Goal: Use online tool/utility: Utilize a website feature to perform a specific function

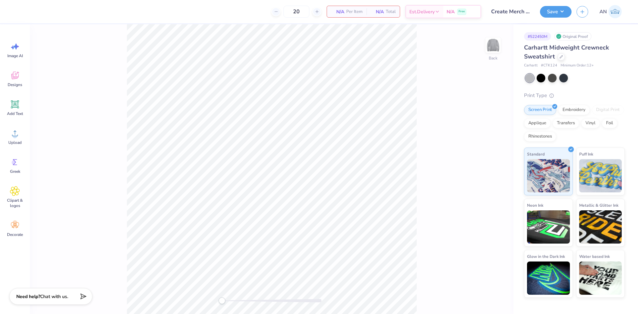
drag, startPoint x: 18, startPoint y: 109, endPoint x: 89, endPoint y: 122, distance: 72.5
click at [17, 109] on icon at bounding box center [15, 104] width 10 height 10
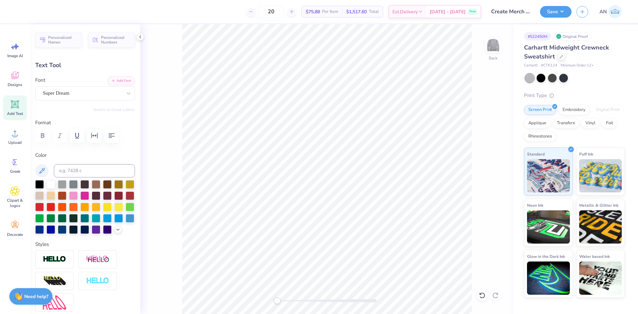
scroll to position [6, 3]
type textarea "strenght, simplified"
click at [72, 94] on div "Super Dream" at bounding box center [82, 93] width 80 height 10
click at [90, 162] on div at bounding box center [85, 165] width 82 height 12
type input "octin"
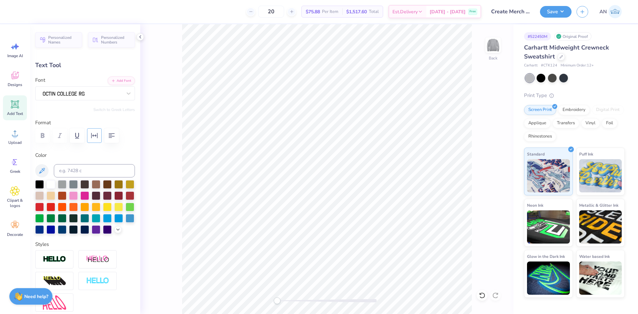
click at [98, 135] on icon "button" at bounding box center [94, 136] width 8 height 8
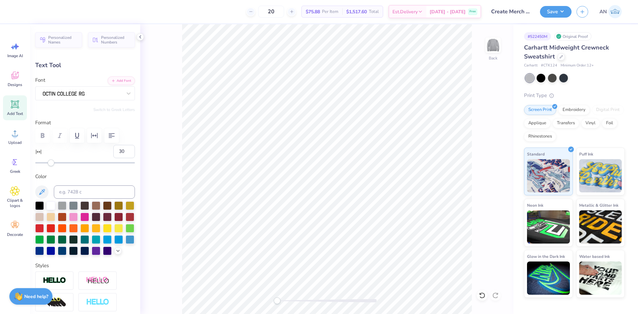
type input "31"
drag, startPoint x: 70, startPoint y: 164, endPoint x: 75, endPoint y: 164, distance: 5.3
click at [75, 164] on div at bounding box center [85, 162] width 100 height 7
type input "21"
drag, startPoint x: 75, startPoint y: 164, endPoint x: 67, endPoint y: 166, distance: 7.9
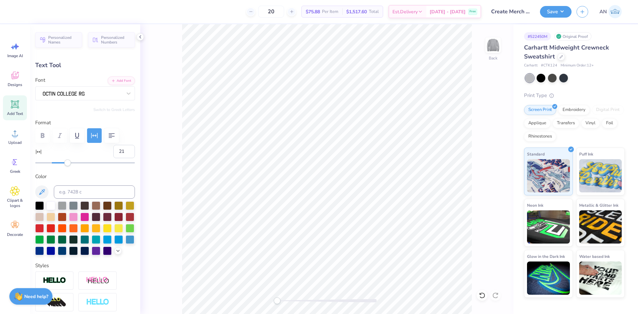
click at [67, 166] on div "Personalized Names Personalized Numbers Text Tool Add Font Font Switch to Greek…" at bounding box center [85, 169] width 110 height 290
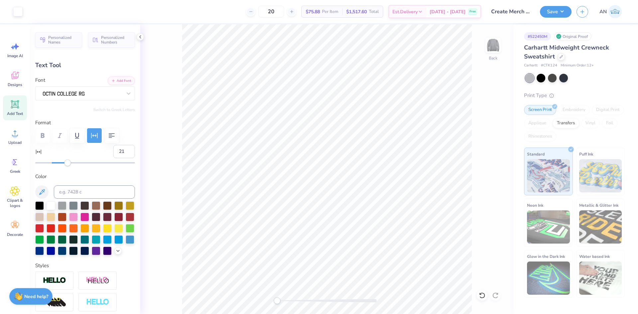
type input "18.62"
type input "1.20"
type input "10.90"
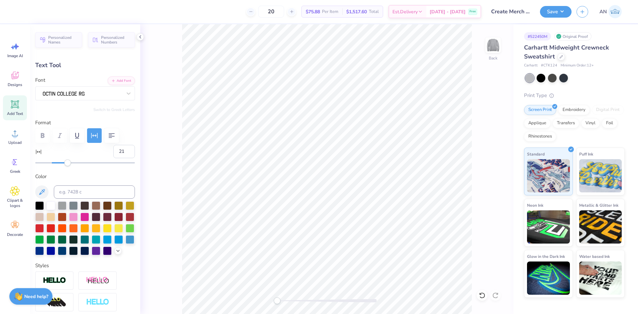
type input "11.66"
type input "0.75"
type input "11.35"
click at [18, 136] on icon at bounding box center [15, 133] width 10 height 10
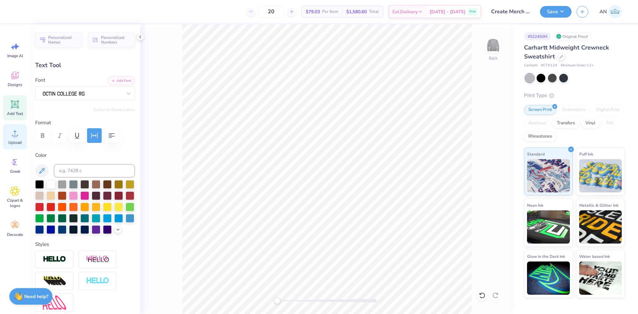
type input "9.18"
type input "0.59"
type input "11.71"
click at [27, 10] on div at bounding box center [29, 10] width 9 height 9
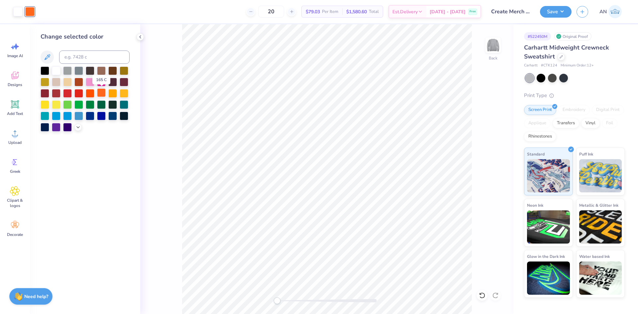
click at [99, 93] on div at bounding box center [101, 92] width 9 height 9
click at [20, 12] on div at bounding box center [17, 10] width 9 height 9
click at [98, 91] on div at bounding box center [101, 92] width 9 height 9
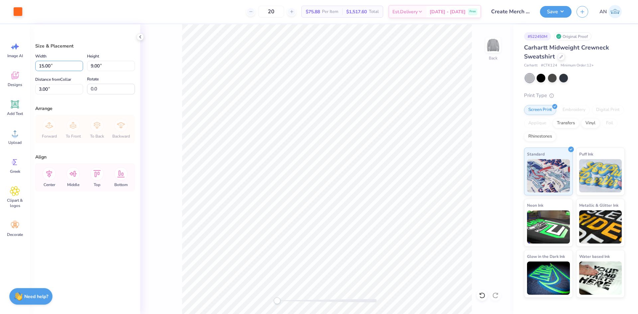
drag, startPoint x: 62, startPoint y: 68, endPoint x: 31, endPoint y: 64, distance: 30.8
click at [31, 64] on div "Size & Placement Width 15.00 15.00 " Height 9.00 9.00 " Distance from Collar 3.…" at bounding box center [85, 169] width 110 height 290
type input "12.00"
type input "7.20"
type input "4.90"
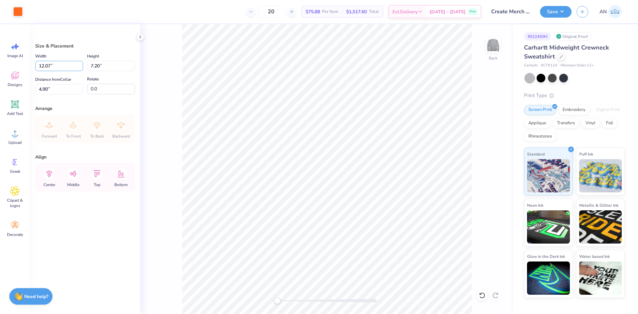
type input "12.08"
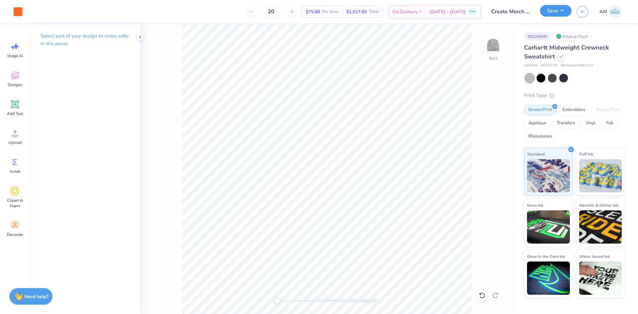
click at [560, 13] on button "Save" at bounding box center [556, 11] width 32 height 12
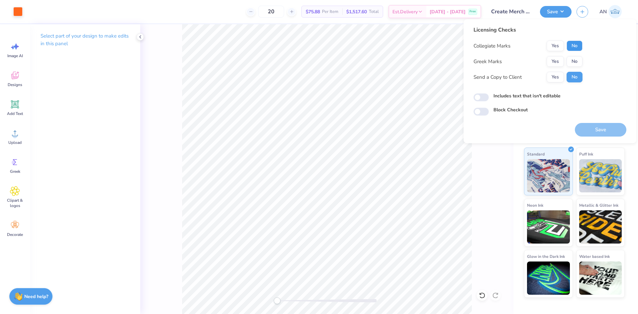
click at [573, 46] on button "No" at bounding box center [575, 46] width 16 height 11
click at [572, 60] on button "No" at bounding box center [575, 61] width 16 height 11
click at [594, 127] on button "Save" at bounding box center [601, 130] width 52 height 14
